Goal: Transaction & Acquisition: Purchase product/service

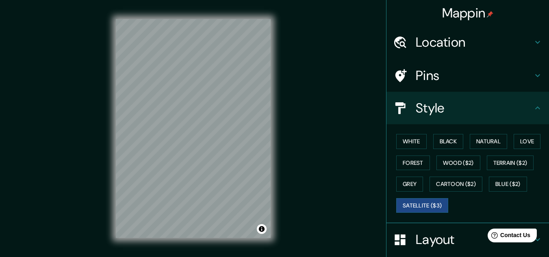
click at [445, 44] on h4 "Location" at bounding box center [474, 42] width 117 height 16
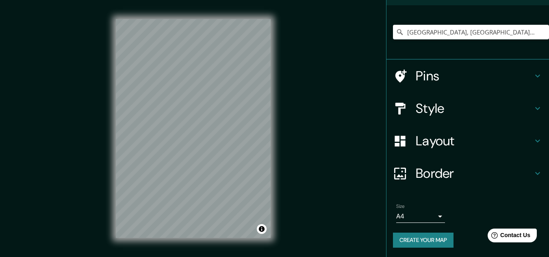
scroll to position [54, 0]
click at [417, 141] on h4 "Layout" at bounding box center [474, 141] width 117 height 16
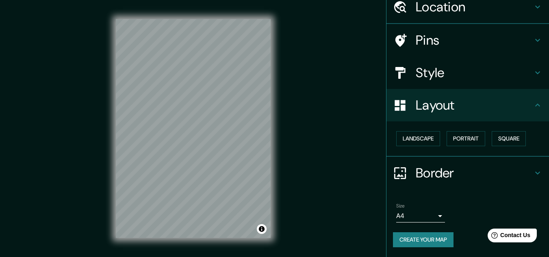
scroll to position [35, 0]
click at [419, 72] on h4 "Style" at bounding box center [474, 73] width 117 height 16
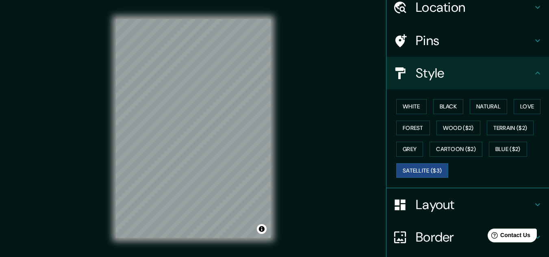
click at [408, 96] on div "White Black Natural Love Forest Wood ($2) Terrain ($2) Grey Cartoon ($2) Blue (…" at bounding box center [471, 138] width 156 height 85
click at [407, 104] on button "White" at bounding box center [411, 106] width 30 height 15
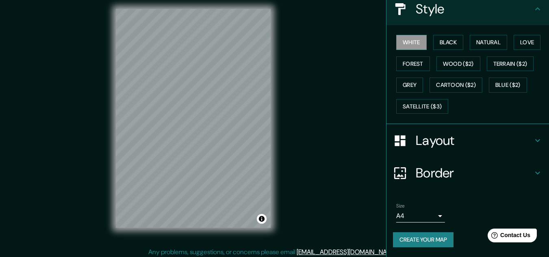
scroll to position [13, 0]
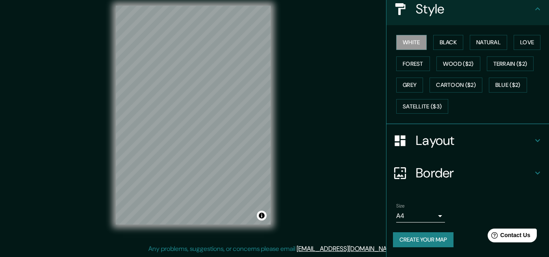
click at [435, 218] on body "Mappin Location [GEOGRAPHIC_DATA], [GEOGRAPHIC_DATA], [GEOGRAPHIC_DATA] Pins St…" at bounding box center [274, 115] width 549 height 257
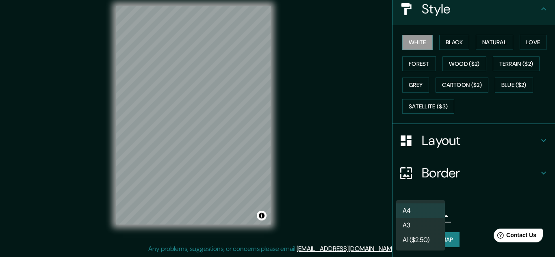
click at [413, 222] on li "A3" at bounding box center [420, 225] width 49 height 15
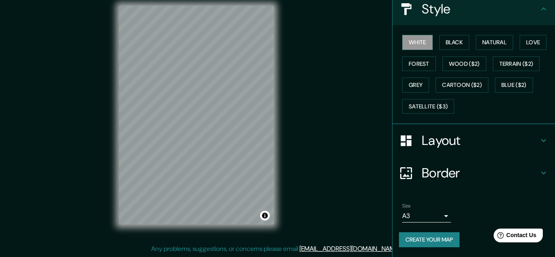
click at [413, 222] on li "A3" at bounding box center [421, 224] width 37 height 8
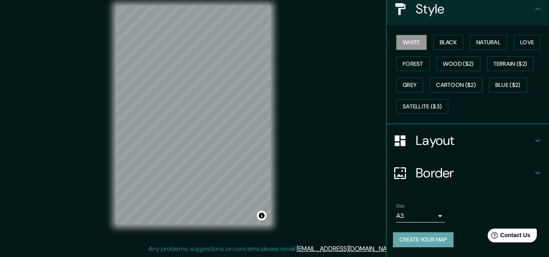
click at [413, 241] on button "Create your map" at bounding box center [423, 240] width 61 height 15
click at [413, 241] on div "Create your map" at bounding box center [468, 240] width 150 height 15
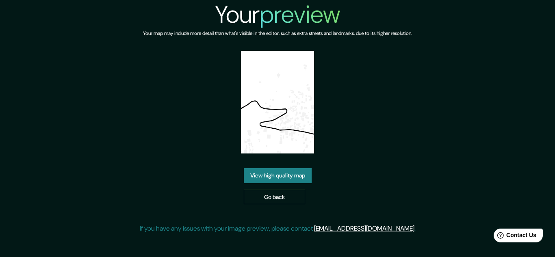
click at [277, 177] on link "View high quality map" at bounding box center [278, 175] width 68 height 15
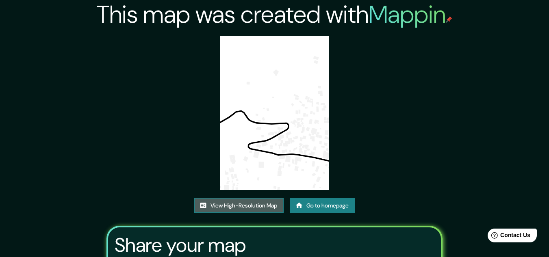
click at [233, 204] on link "View High-Resolution Map" at bounding box center [238, 205] width 89 height 15
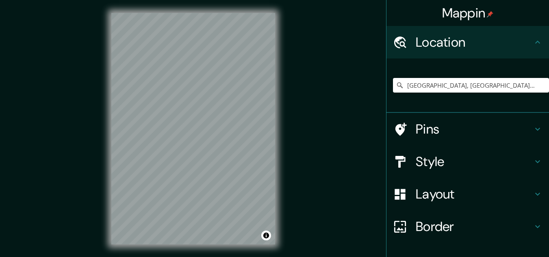
scroll to position [7, 0]
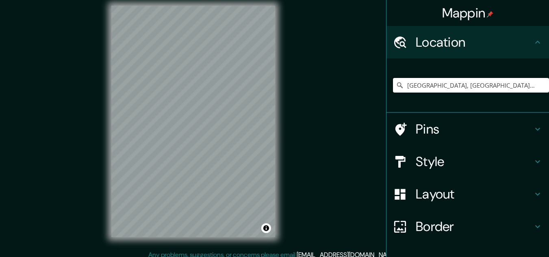
click at [451, 83] on input "Santa Catarina Palopó, Departamento de Sololá, Guatemala" at bounding box center [471, 85] width 156 height 15
click at [525, 85] on input "[GEOGRAPHIC_DATA], [GEOGRAPHIC_DATA], [GEOGRAPHIC_DATA]" at bounding box center [471, 85] width 156 height 15
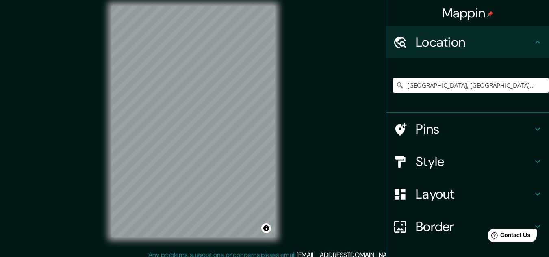
click at [405, 87] on input "[GEOGRAPHIC_DATA], [GEOGRAPHIC_DATA], [GEOGRAPHIC_DATA]" at bounding box center [471, 85] width 156 height 15
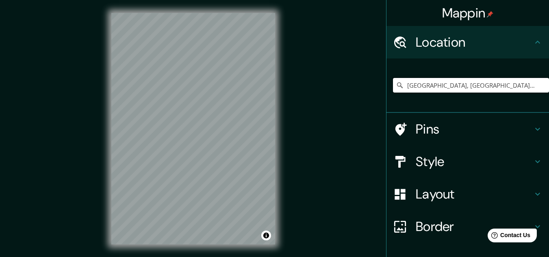
click at [537, 82] on input "[GEOGRAPHIC_DATA], [GEOGRAPHIC_DATA], [GEOGRAPHIC_DATA]" at bounding box center [471, 85] width 156 height 15
drag, startPoint x: 444, startPoint y: 84, endPoint x: 551, endPoint y: 87, distance: 107.8
click at [549, 87] on html "Mappin Location Santa Catarina Palopó, Departamento de Sololá, Guatemala Pins S…" at bounding box center [274, 128] width 549 height 257
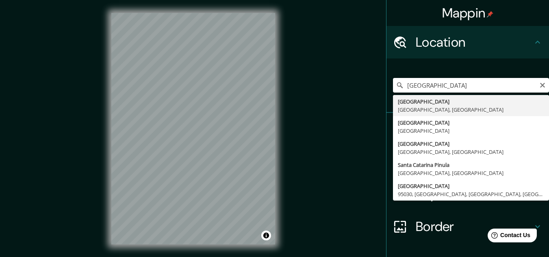
type input "Isla Santa Catarina, Santa Catarina, Brasil"
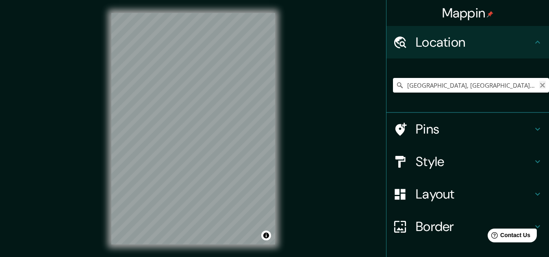
click at [540, 85] on icon "Clear" at bounding box center [543, 85] width 7 height 7
click at [535, 85] on input "Pick your city or area" at bounding box center [471, 85] width 156 height 15
paste input "Santa Catarina Palopó"
type input "[GEOGRAPHIC_DATA], [GEOGRAPHIC_DATA], [GEOGRAPHIC_DATA]"
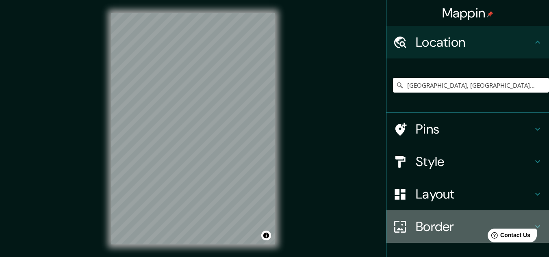
click at [427, 231] on h4 "Border" at bounding box center [474, 227] width 117 height 16
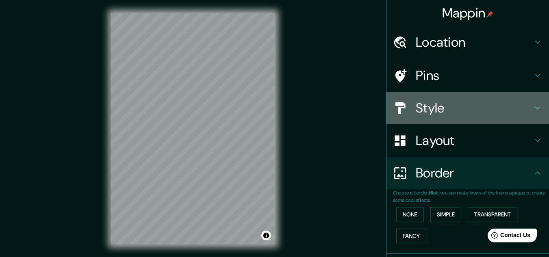
click at [416, 109] on h4 "Style" at bounding box center [474, 108] width 117 height 16
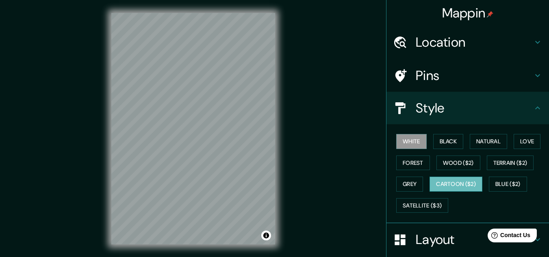
click at [445, 185] on button "Cartoon ($2)" at bounding box center [456, 184] width 53 height 15
click at [428, 201] on button "Satellite ($3)" at bounding box center [422, 205] width 52 height 15
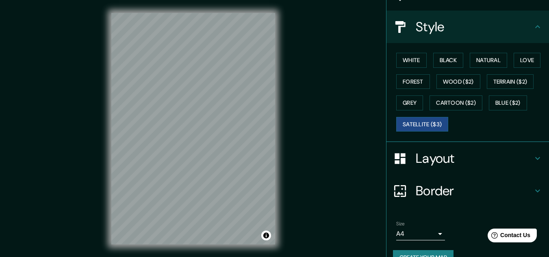
scroll to position [41, 0]
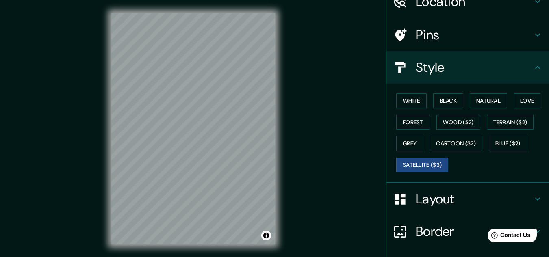
click at [410, 109] on div "White Black Natural Love Forest Wood ($2) Terrain ($2) Grey Cartoon ($2) Blue (…" at bounding box center [471, 132] width 156 height 85
click at [409, 105] on button "White" at bounding box center [411, 101] width 30 height 15
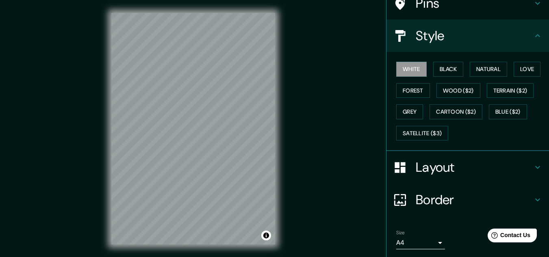
scroll to position [99, 0]
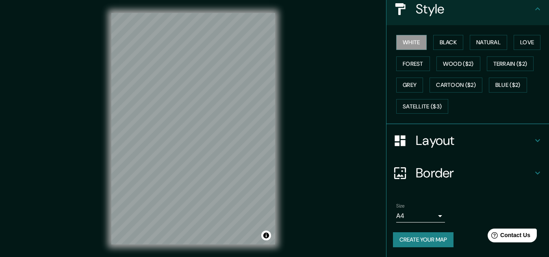
click at [437, 215] on body "Mappin Location Santa Catarina Palopó, Departamento de Sololá, Guatemala Santa …" at bounding box center [274, 128] width 549 height 257
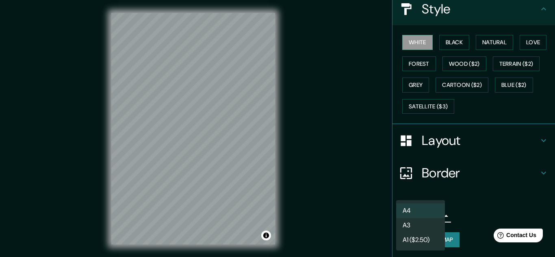
click at [416, 223] on li "A3" at bounding box center [420, 225] width 49 height 15
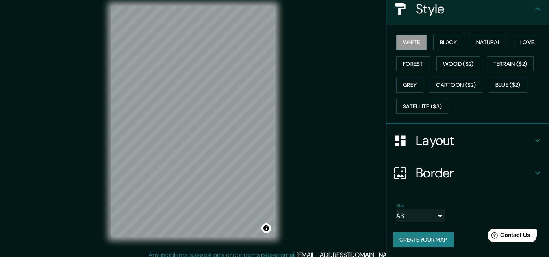
scroll to position [13, 0]
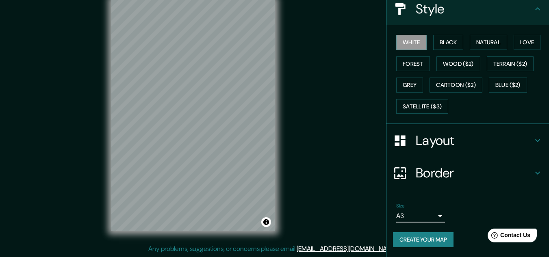
click at [421, 245] on button "Create your map" at bounding box center [423, 240] width 61 height 15
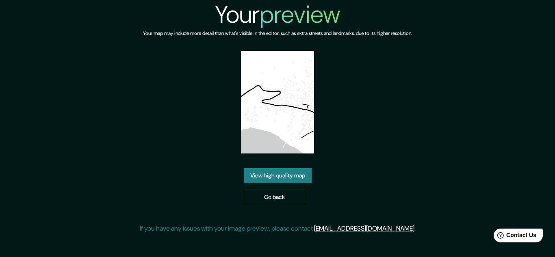
click at [287, 168] on div "Your preview Your map may include more detail than what's visible in the editor…" at bounding box center [278, 120] width 276 height 240
click at [286, 174] on link "View high quality map" at bounding box center [278, 175] width 68 height 15
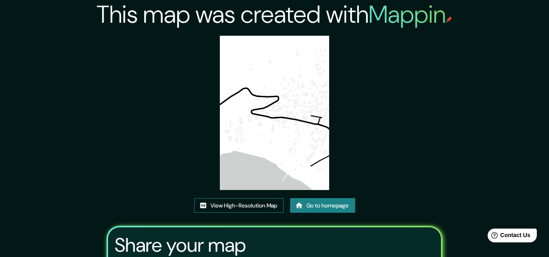
click at [245, 208] on link "View High-Resolution Map" at bounding box center [238, 205] width 89 height 15
